Goal: Browse casually: Explore the website without a specific task or goal

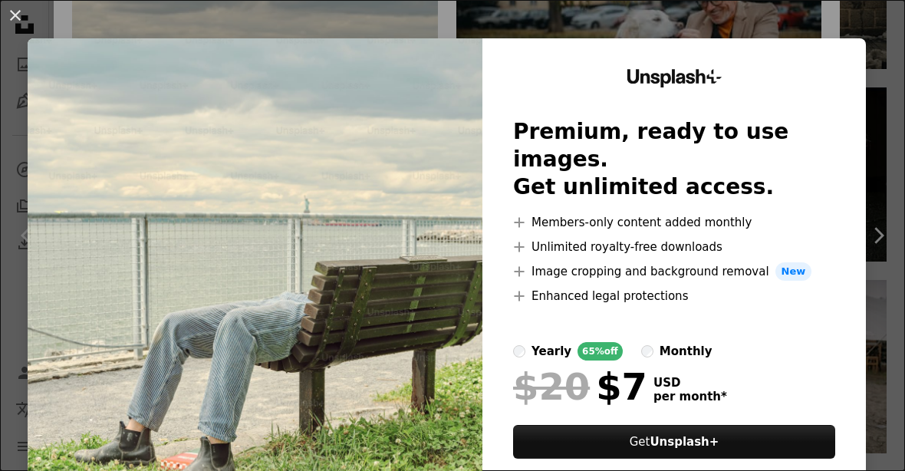
scroll to position [1636, 0]
click at [18, 21] on button "An X shape" at bounding box center [15, 15] width 18 height 18
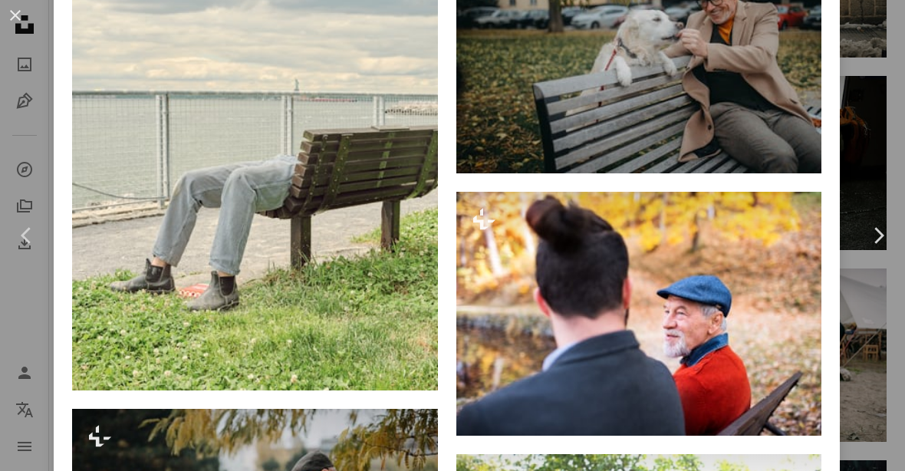
scroll to position [1010, 0]
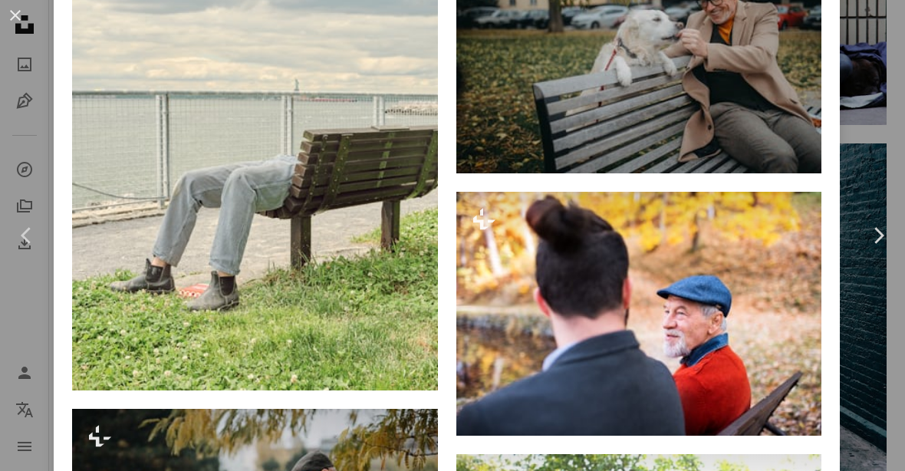
click at [740, 374] on img at bounding box center [639, 314] width 366 height 244
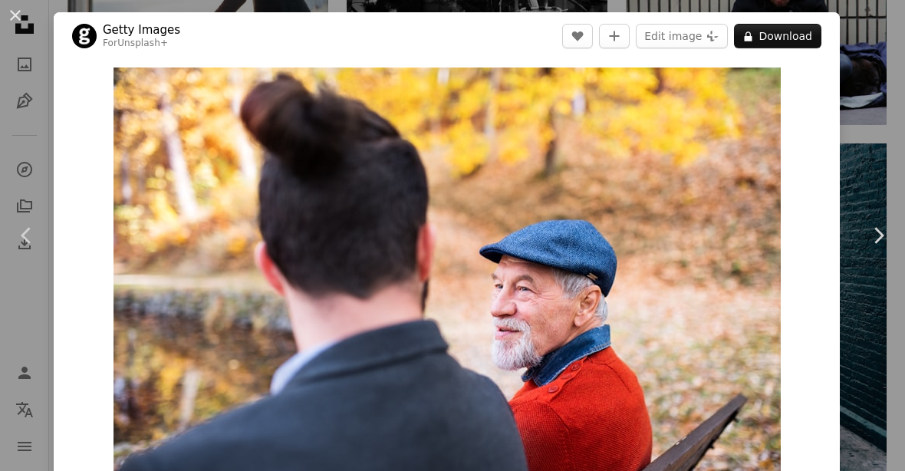
click at [873, 309] on link "Chevron right" at bounding box center [878, 235] width 54 height 147
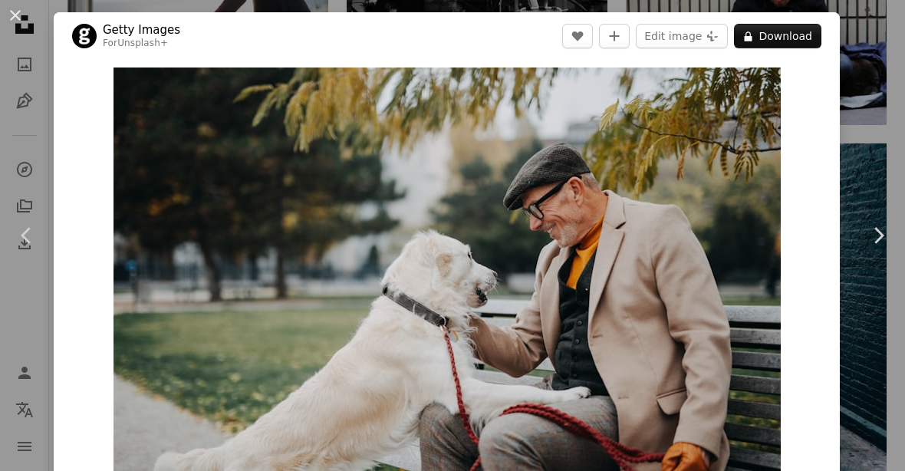
click at [882, 309] on link "Chevron right" at bounding box center [878, 235] width 54 height 147
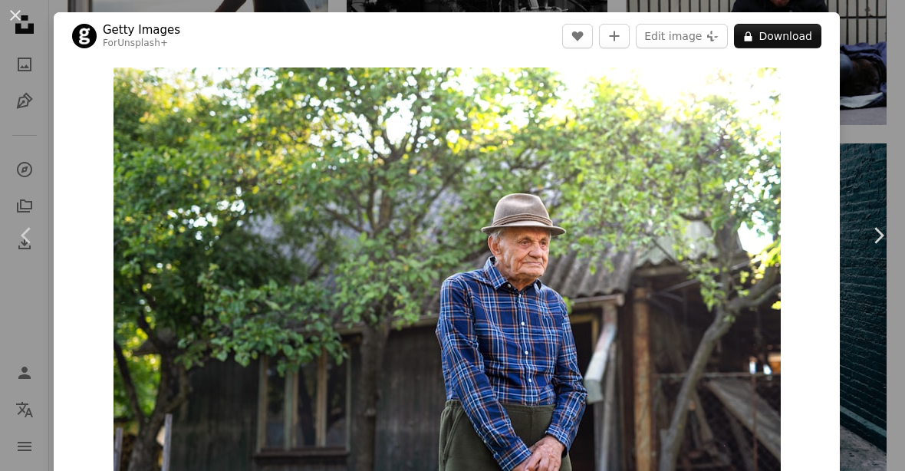
click at [877, 248] on icon "Chevron right" at bounding box center [878, 235] width 25 height 25
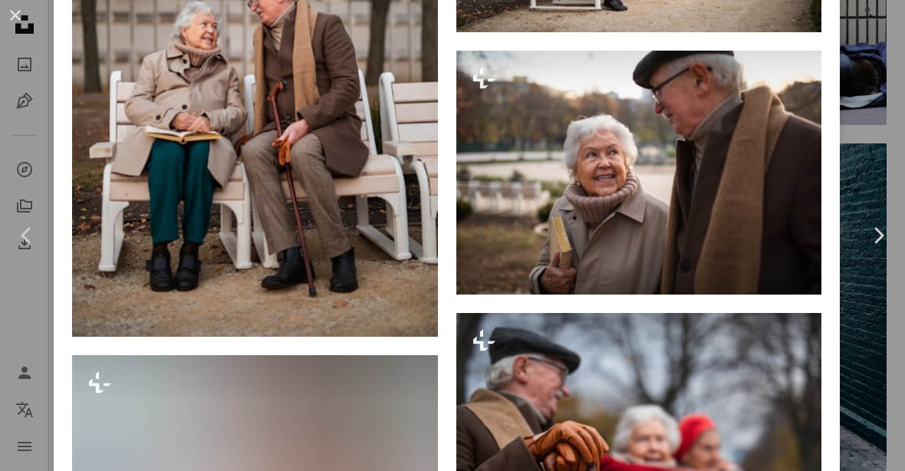
scroll to position [1309, 0]
